Goal: Transaction & Acquisition: Subscribe to service/newsletter

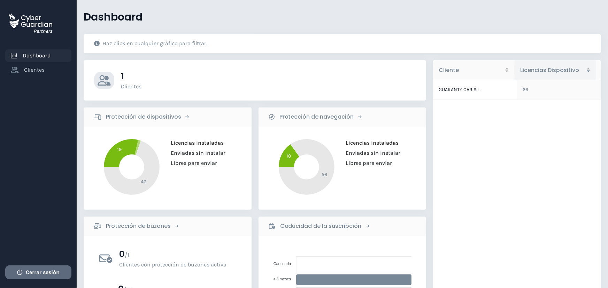
click at [44, 273] on span "Cerrar sesión" at bounding box center [43, 272] width 34 height 8
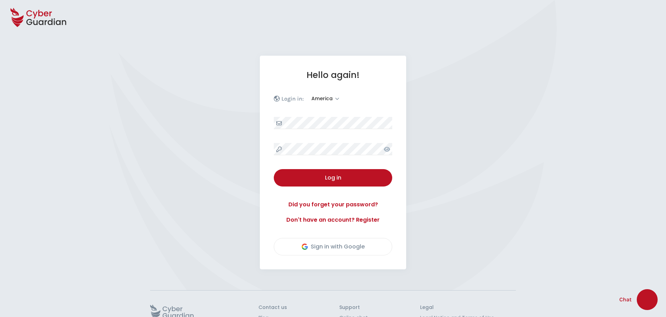
select select "America"
select select "English"
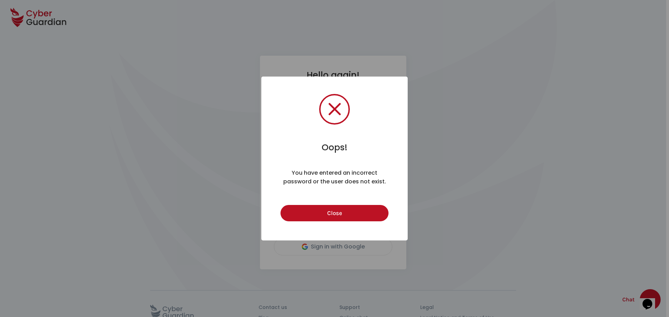
click at [280, 205] on button "Close" at bounding box center [334, 213] width 108 height 16
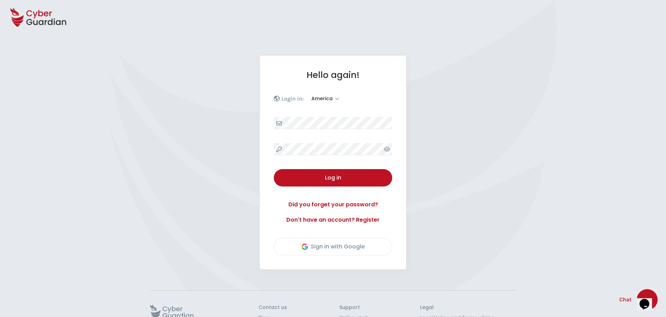
click at [386, 148] on icon at bounding box center [387, 149] width 6 height 5
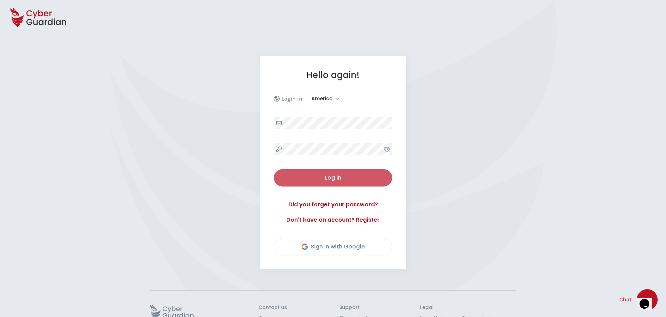
click at [321, 177] on div "Log in" at bounding box center [333, 178] width 108 height 8
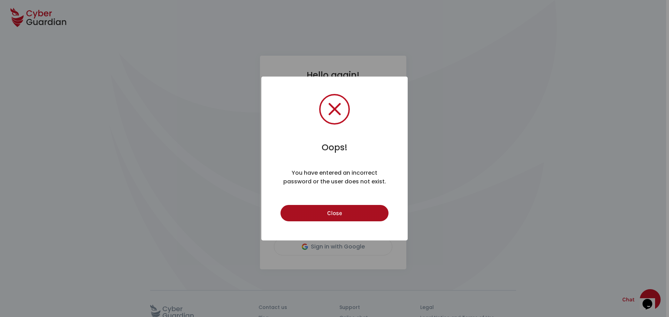
click at [335, 211] on button "Close" at bounding box center [334, 213] width 108 height 16
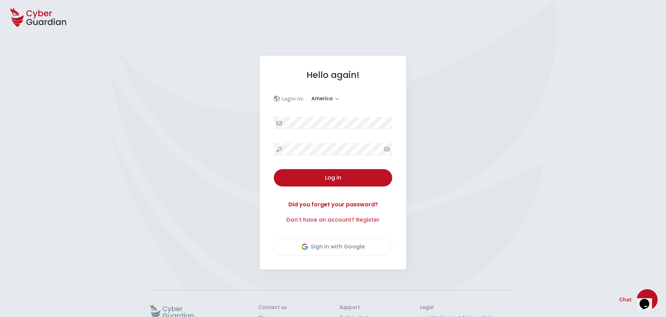
click at [359, 220] on link "Don't have an account? Register" at bounding box center [333, 220] width 118 height 8
select select "America"
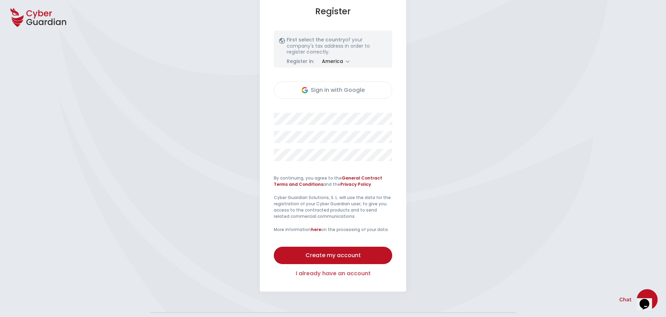
scroll to position [70, 0]
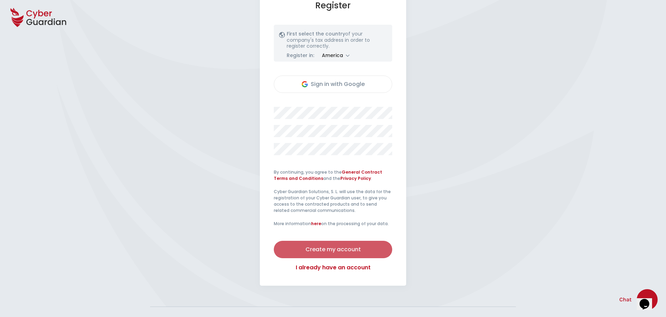
click at [336, 249] on div "Create my account" at bounding box center [333, 249] width 108 height 8
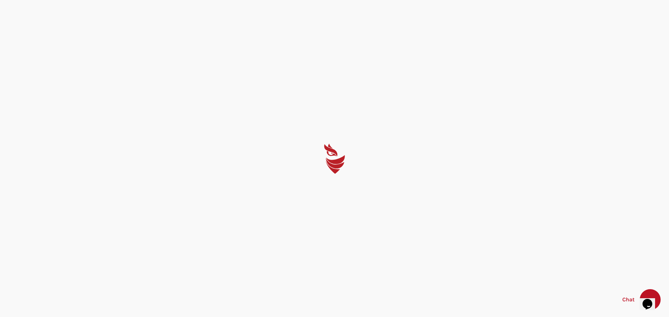
select select "English"
